Goal: Information Seeking & Learning: Learn about a topic

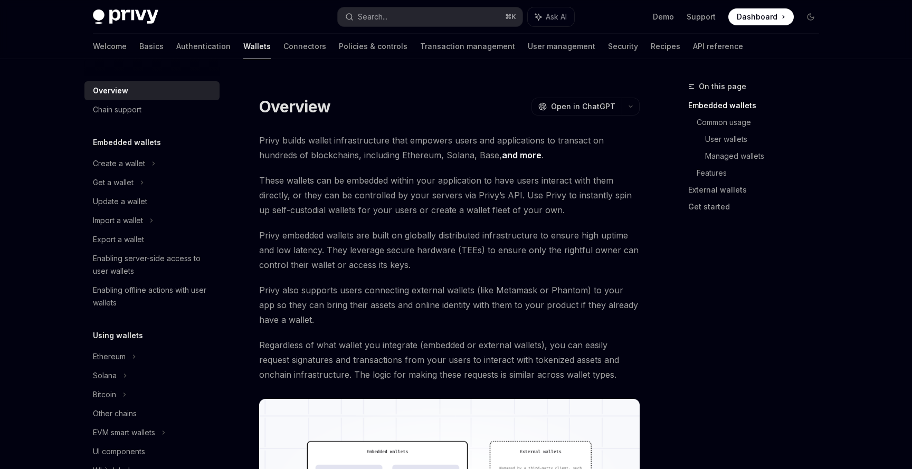
type textarea "*"
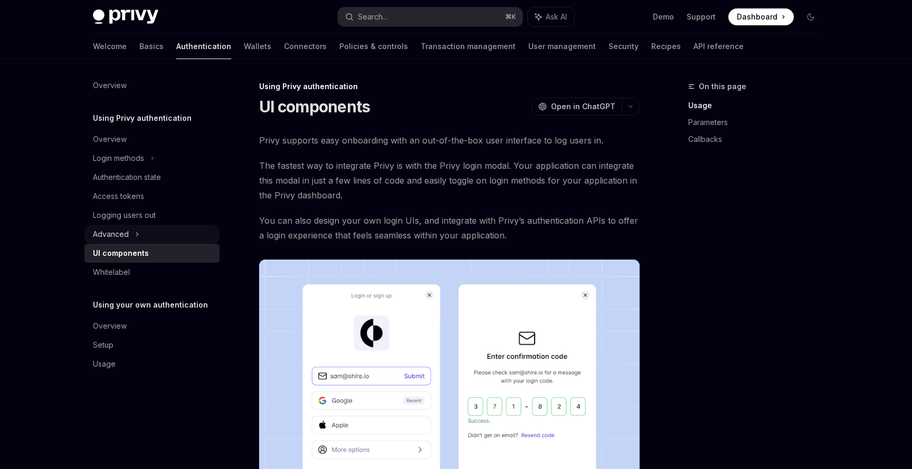
click at [147, 232] on div "Advanced" at bounding box center [151, 234] width 135 height 19
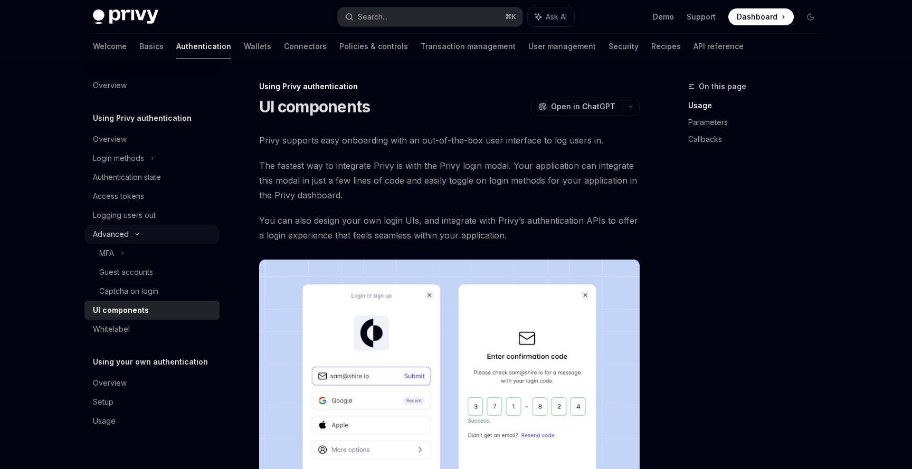
click at [147, 232] on div "Advanced" at bounding box center [151, 234] width 135 height 19
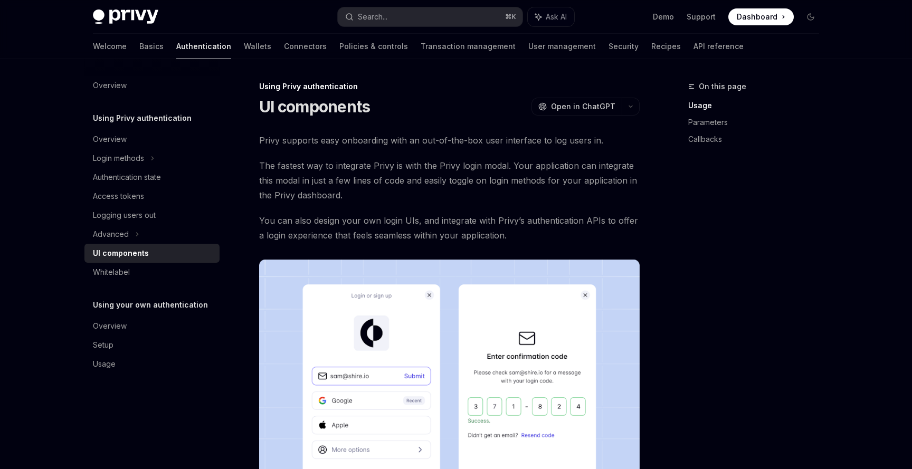
click at [189, 44] on div "Welcome Basics Authentication Wallets Connectors Policies & controls Transactio…" at bounding box center [418, 46] width 651 height 25
click at [244, 45] on link "Wallets" at bounding box center [257, 46] width 27 height 25
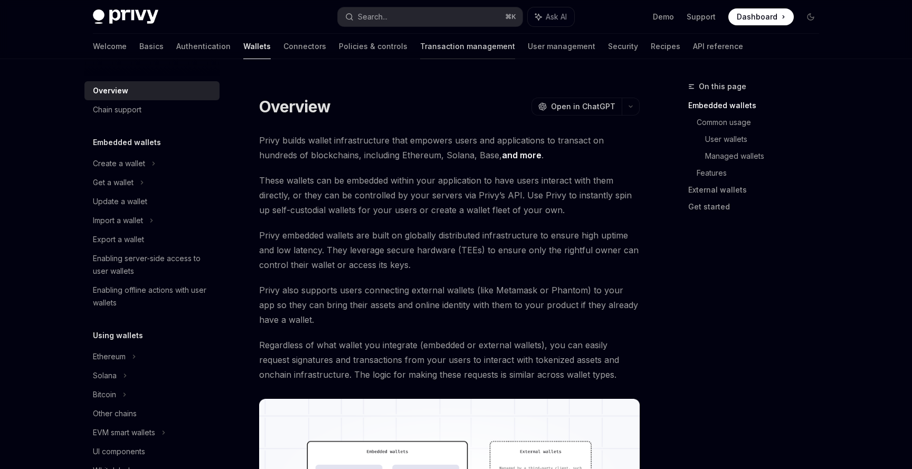
click at [440, 44] on link "Transaction management" at bounding box center [467, 46] width 95 height 25
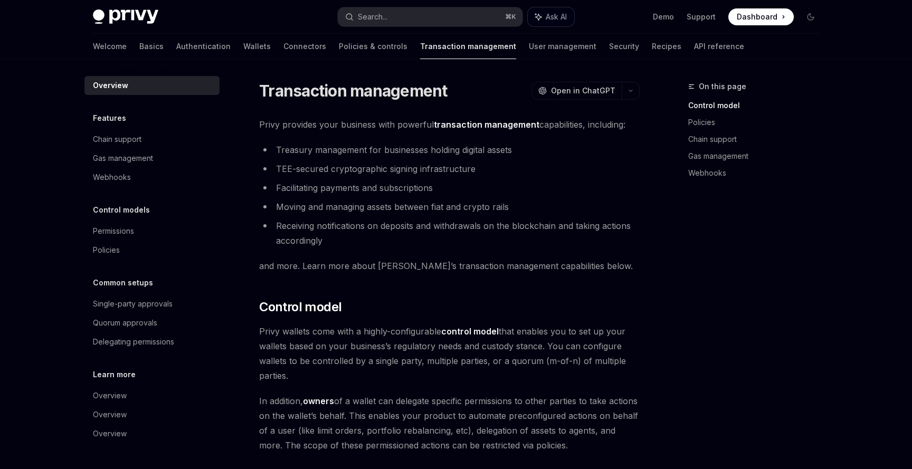
click at [567, 13] on button "Ask AI" at bounding box center [551, 16] width 46 height 19
type textarea "*"
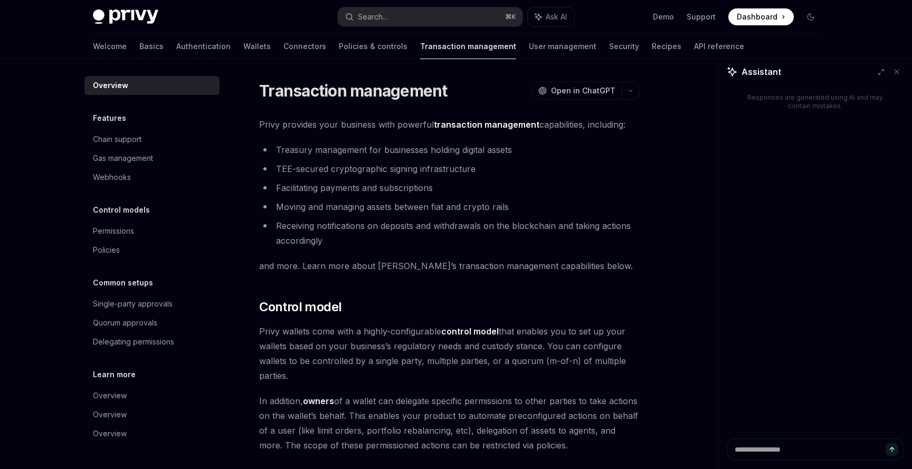
click at [742, 73] on span "Assistant" at bounding box center [761, 71] width 40 height 13
